Goal: Browse casually

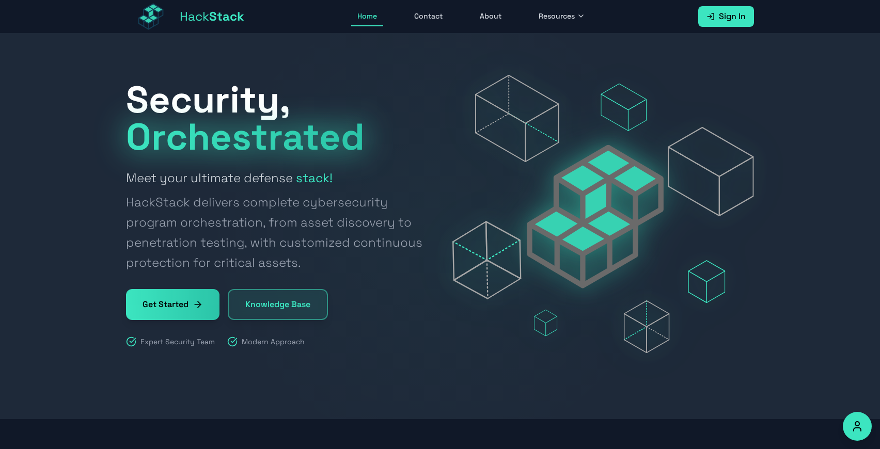
click at [636, 138] on icon "@keyframes float { 0% { transform: translateY(0px); } 50% { transform: translat…" at bounding box center [603, 214] width 302 height 278
